Goal: Transaction & Acquisition: Purchase product/service

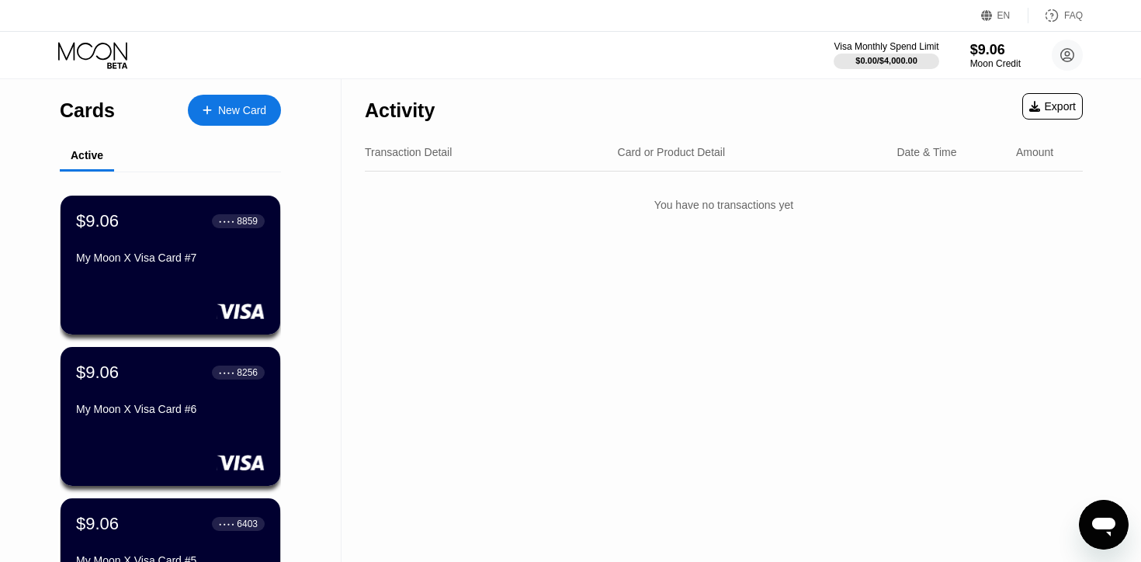
click at [192, 102] on div "New Card" at bounding box center [234, 110] width 93 height 31
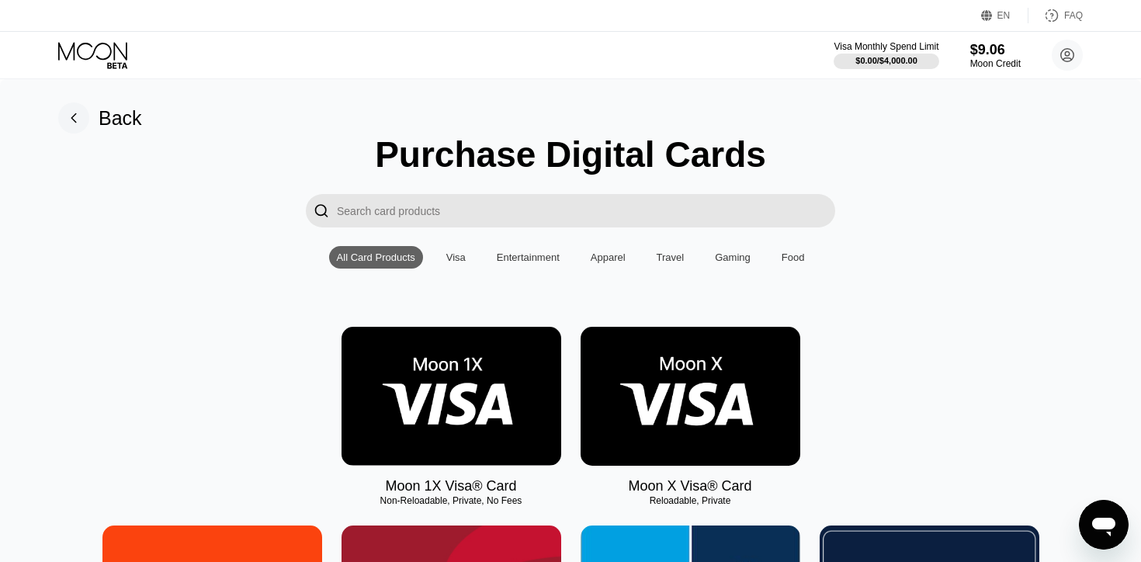
click at [710, 429] on img at bounding box center [690, 396] width 220 height 139
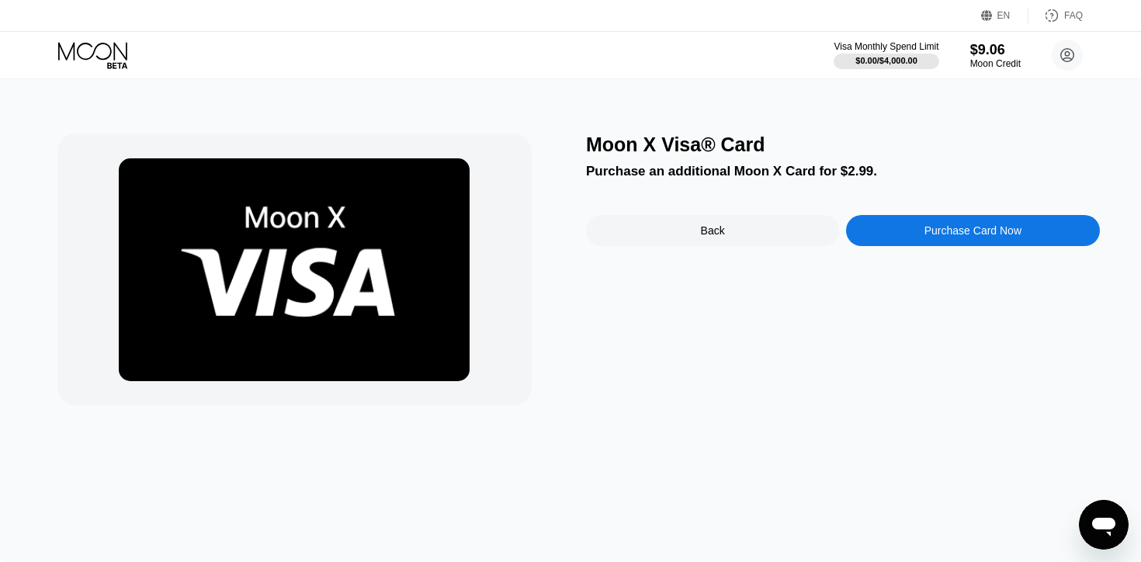
click at [726, 189] on div "Moon X Visa® Card Purchase an additional Moon X Card for $2.99. Back Purchase C…" at bounding box center [843, 269] width 514 height 272
click at [724, 198] on div "Moon X Visa® Card Purchase an additional Moon X Card for $2.99. Back Purchase C…" at bounding box center [843, 269] width 514 height 272
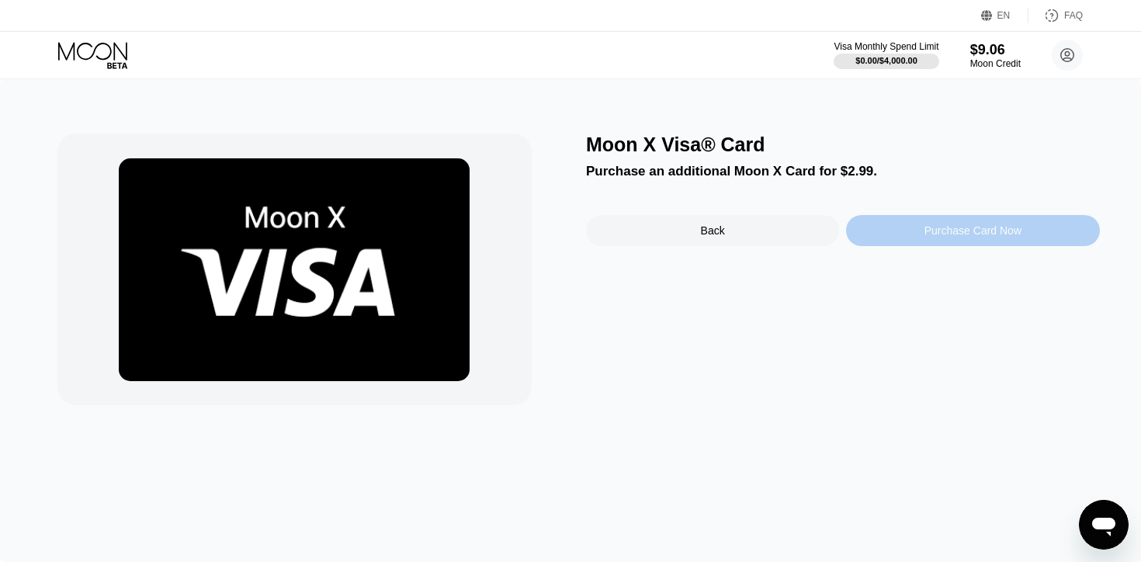
click at [929, 232] on div "Purchase Card Now" at bounding box center [972, 230] width 97 height 12
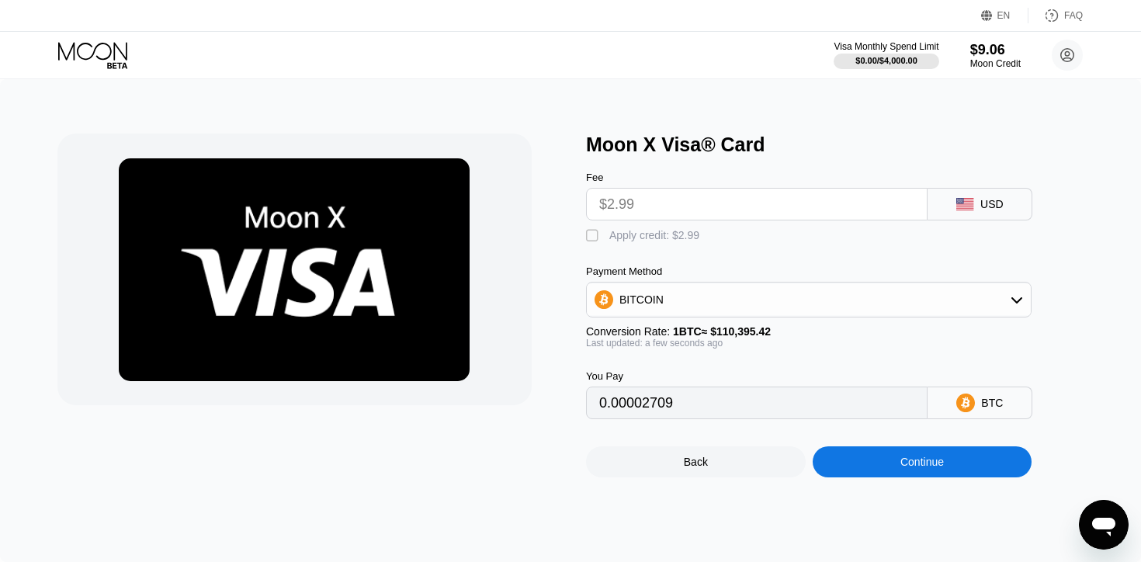
click at [650, 230] on div "Apply credit: $2.99" at bounding box center [654, 235] width 90 height 12
type input "0"
click at [875, 467] on div "Continue" at bounding box center [922, 461] width 220 height 31
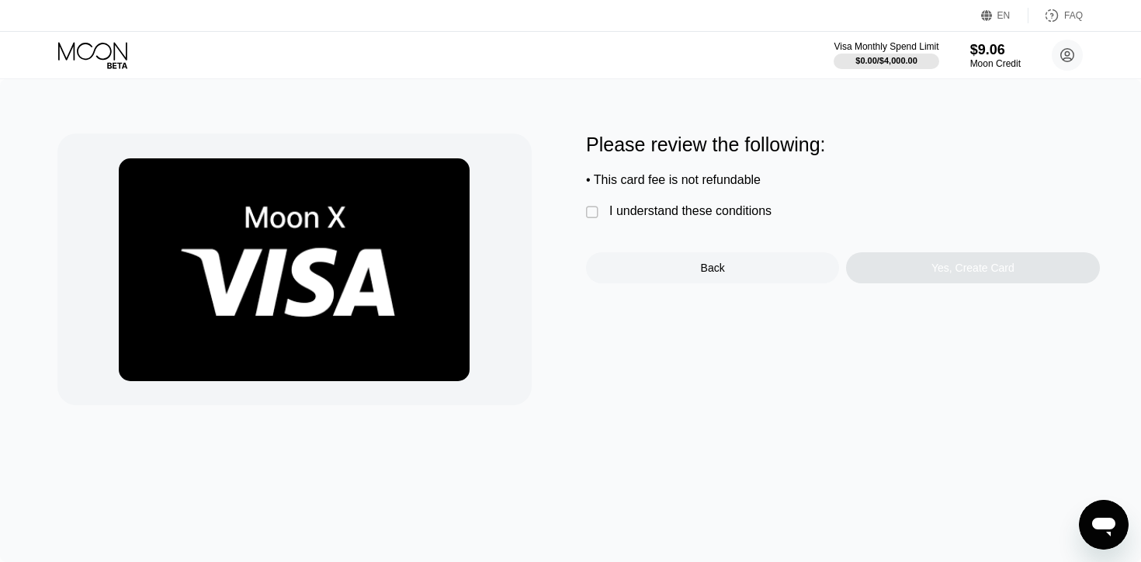
click at [701, 206] on div "I understand these conditions" at bounding box center [690, 211] width 162 height 14
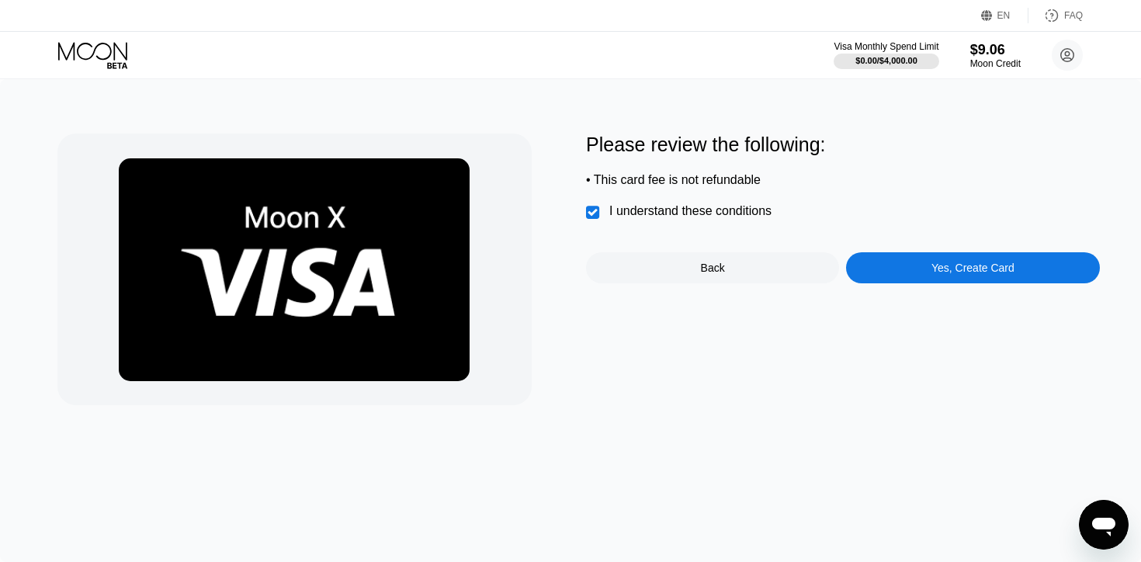
click at [1066, 283] on div "Yes, Create Card" at bounding box center [972, 267] width 253 height 31
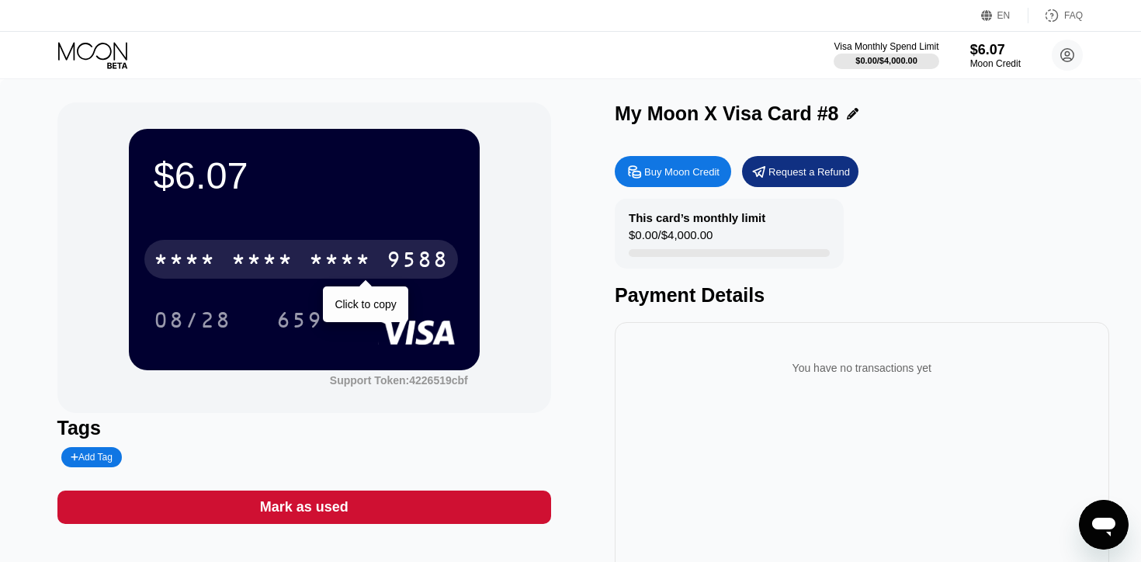
click at [355, 258] on div "* * * *" at bounding box center [340, 261] width 62 height 25
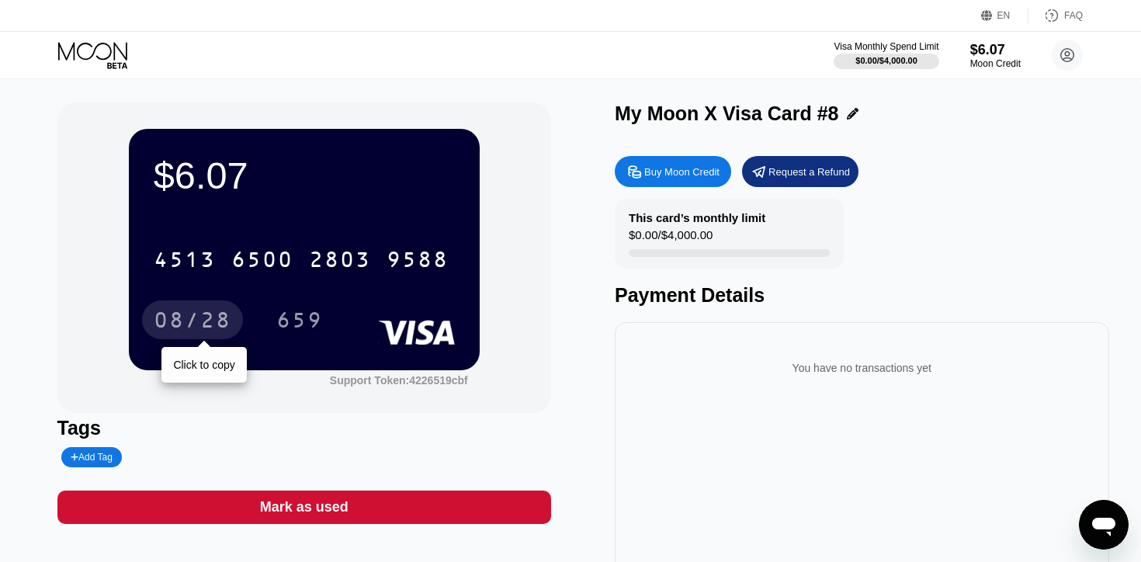
click at [214, 320] on div "08/28" at bounding box center [193, 322] width 78 height 25
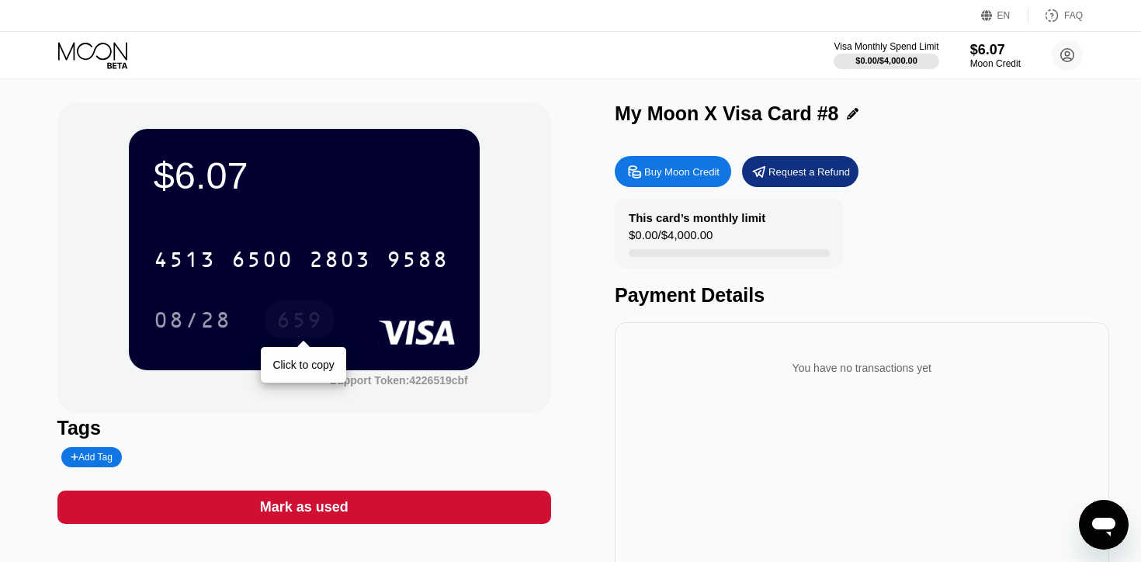
click at [301, 317] on div "659" at bounding box center [299, 322] width 47 height 25
click at [94, 53] on icon at bounding box center [94, 55] width 72 height 27
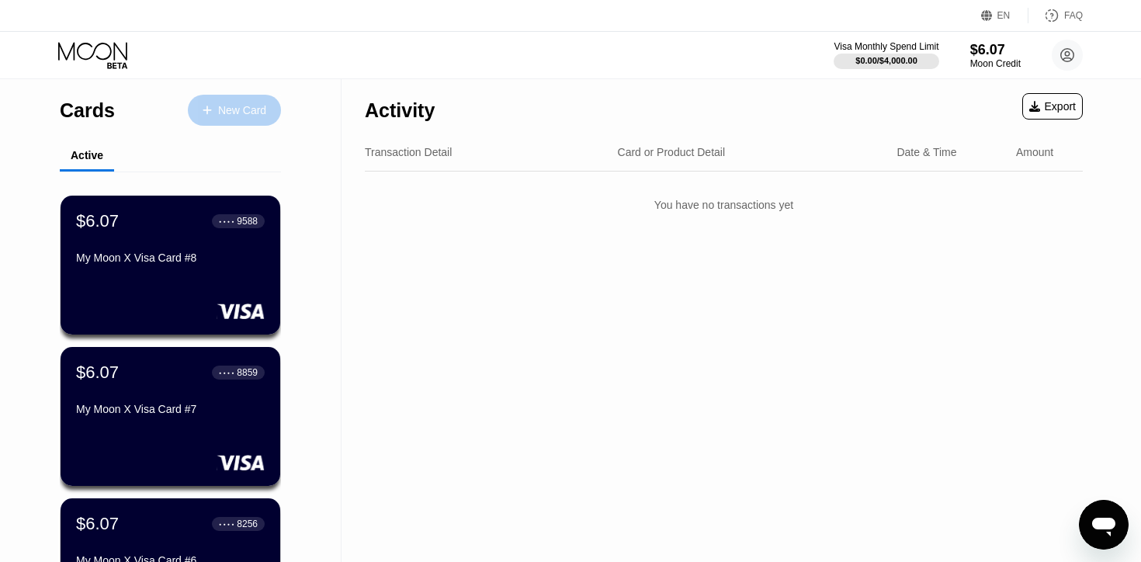
click at [213, 109] on div at bounding box center [215, 110] width 6 height 13
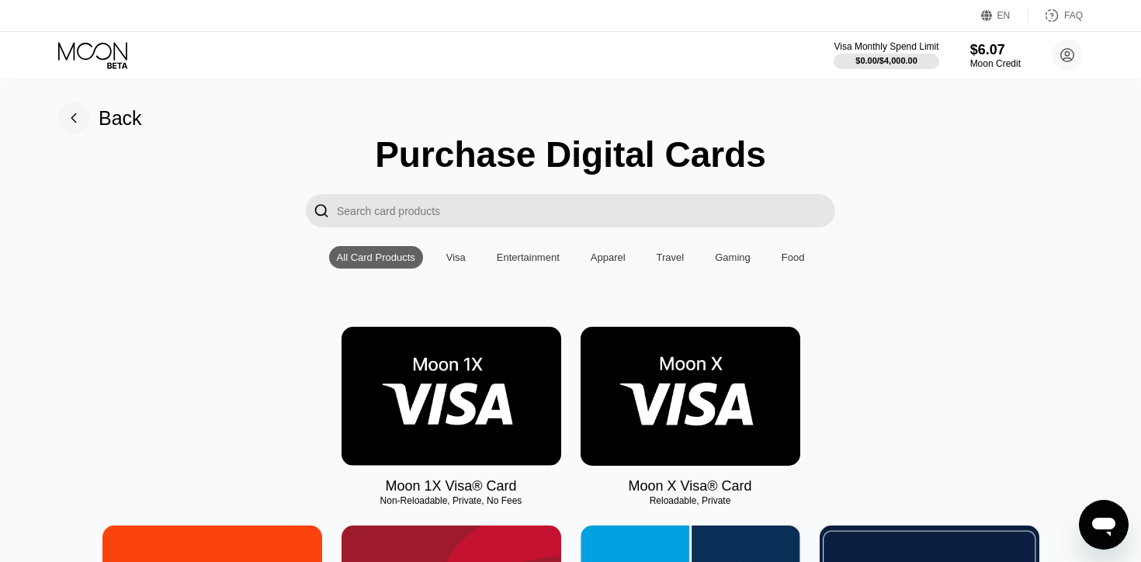
click at [626, 423] on img at bounding box center [690, 396] width 220 height 139
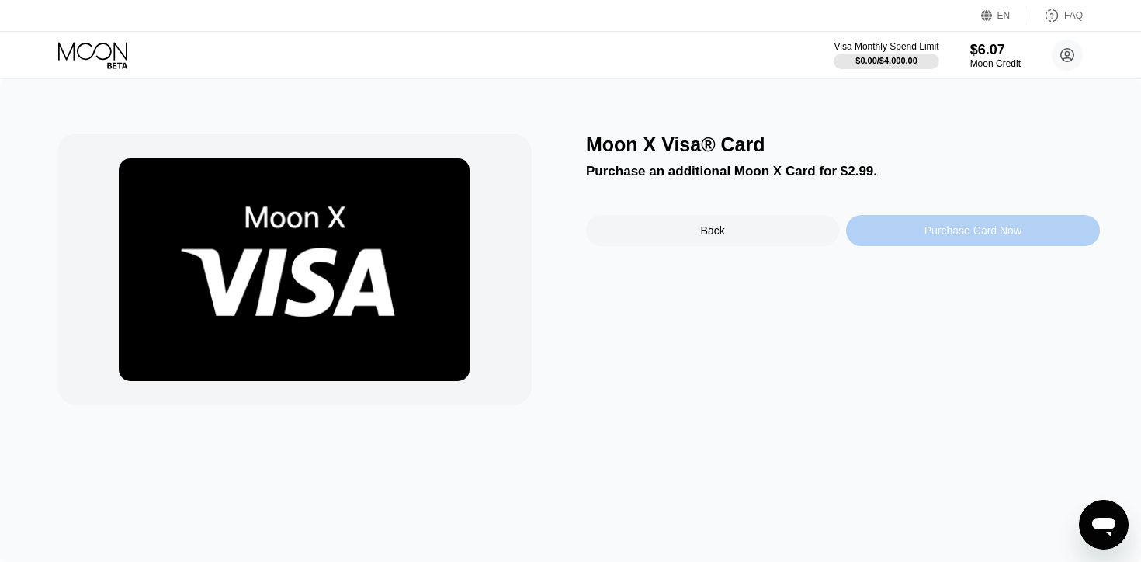
click at [921, 222] on div "Purchase Card Now" at bounding box center [972, 230] width 253 height 31
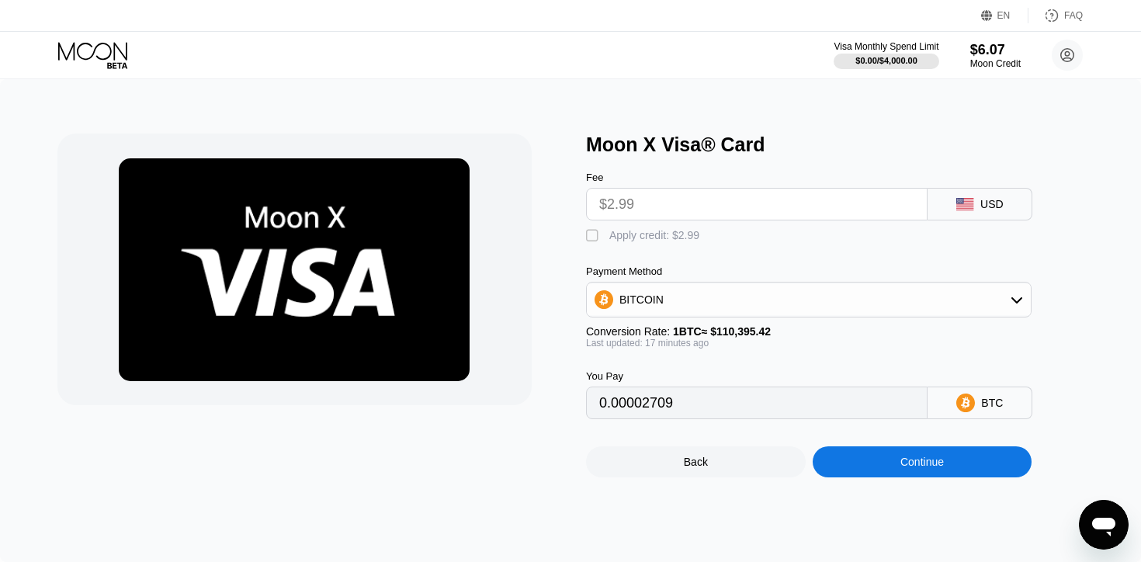
click at [601, 238] on div "" at bounding box center [594, 236] width 16 height 16
type input "0"
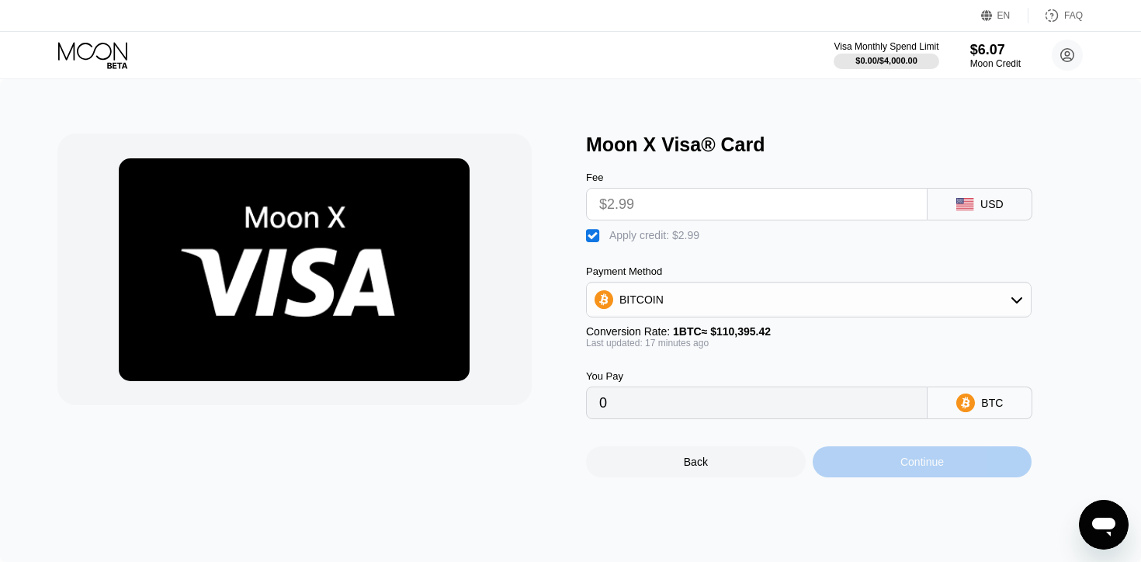
click at [861, 471] on div "Continue" at bounding box center [922, 461] width 220 height 31
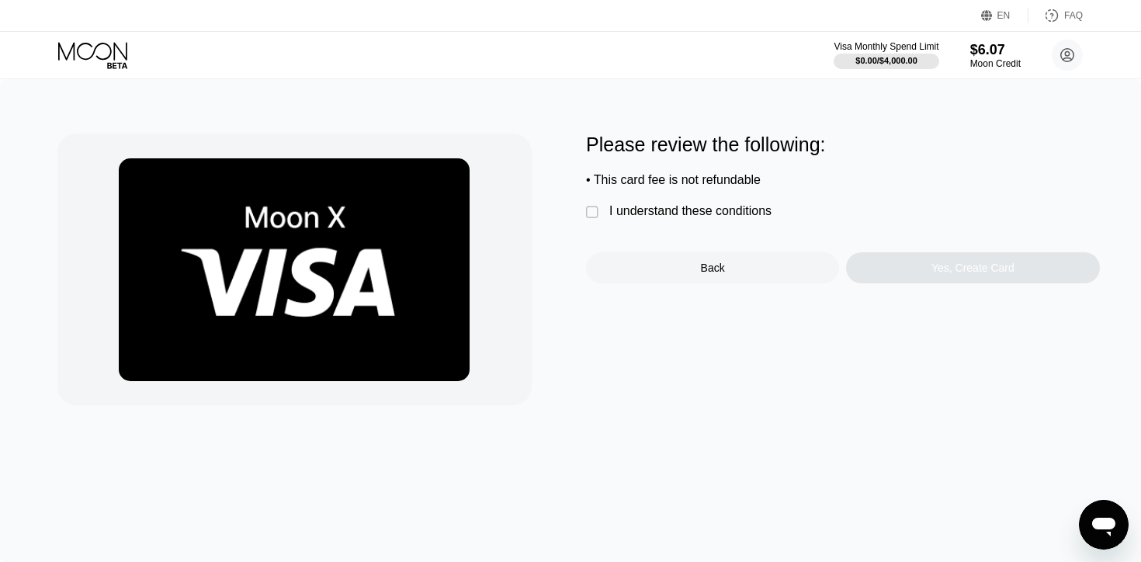
click at [664, 213] on div "I understand these conditions" at bounding box center [690, 211] width 162 height 14
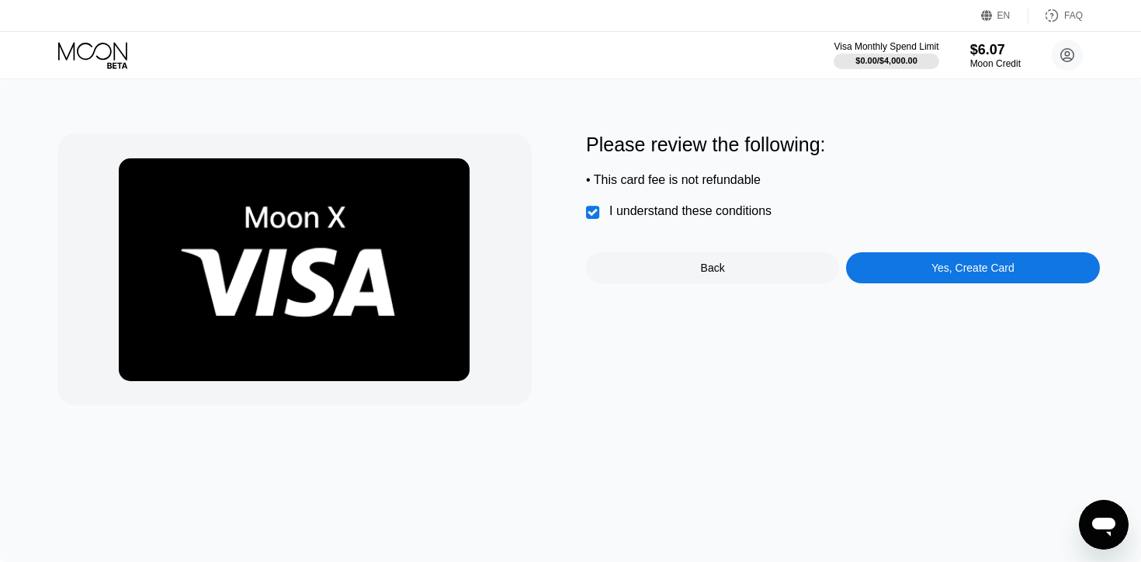
click at [983, 276] on div "Yes, Create Card" at bounding box center [972, 267] width 253 height 31
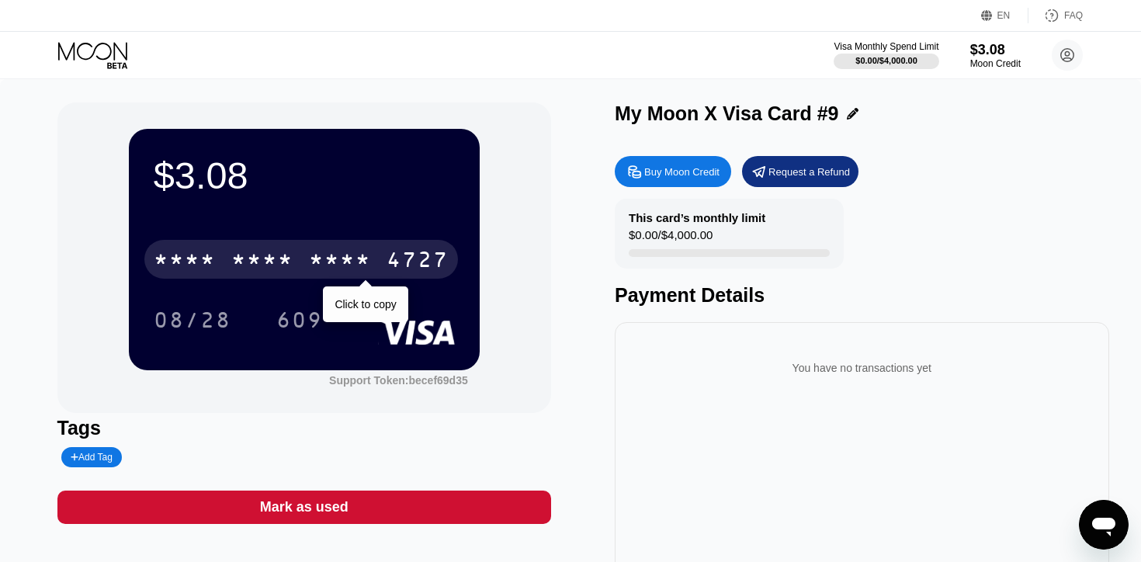
click at [381, 246] on div "* * * * * * * * * * * * 4727" at bounding box center [300, 259] width 313 height 39
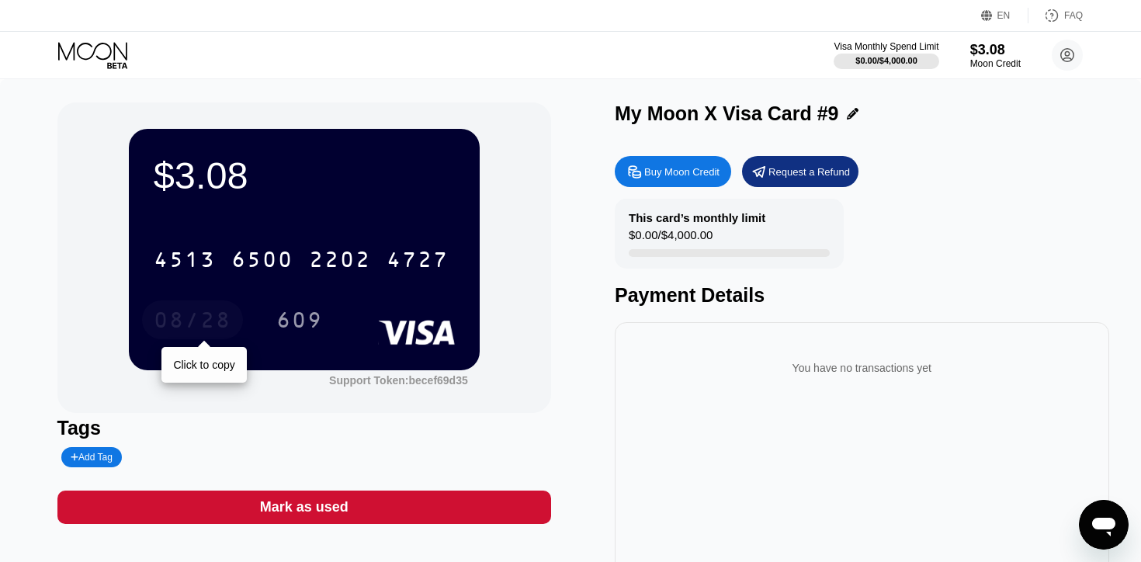
click at [224, 317] on div "08/28" at bounding box center [193, 322] width 78 height 25
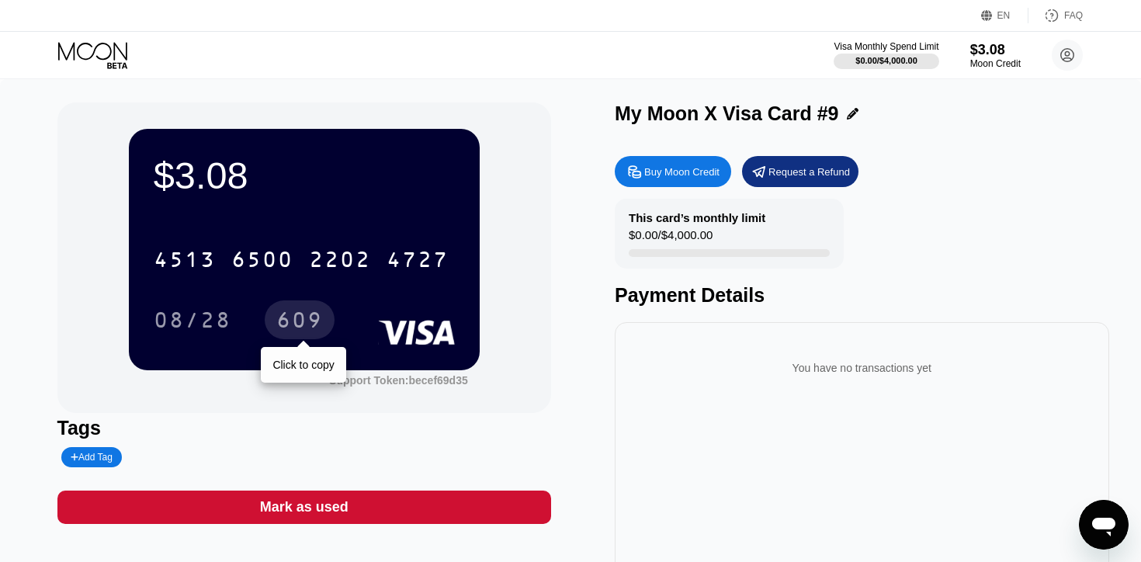
click at [292, 336] on div "609" at bounding box center [300, 319] width 70 height 39
